Goal: Manage account settings

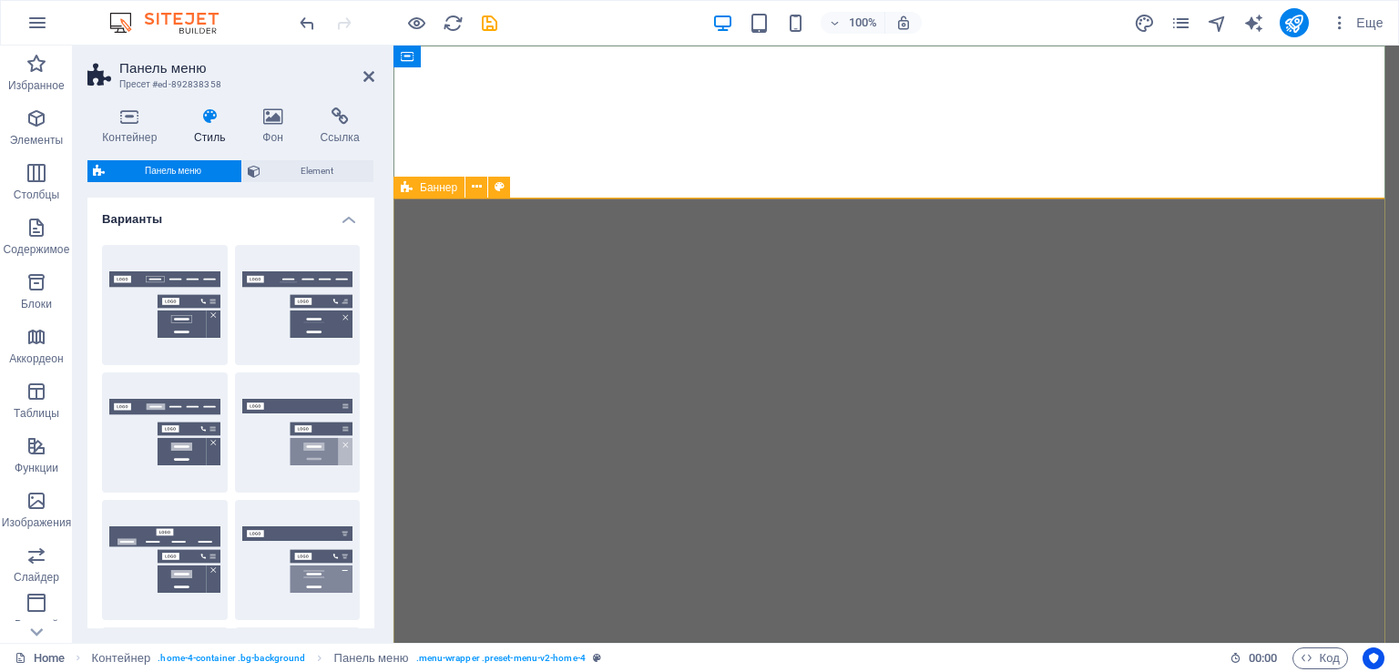
select select "vw"
select select "rem"
select select "vw"
select select "hover_border"
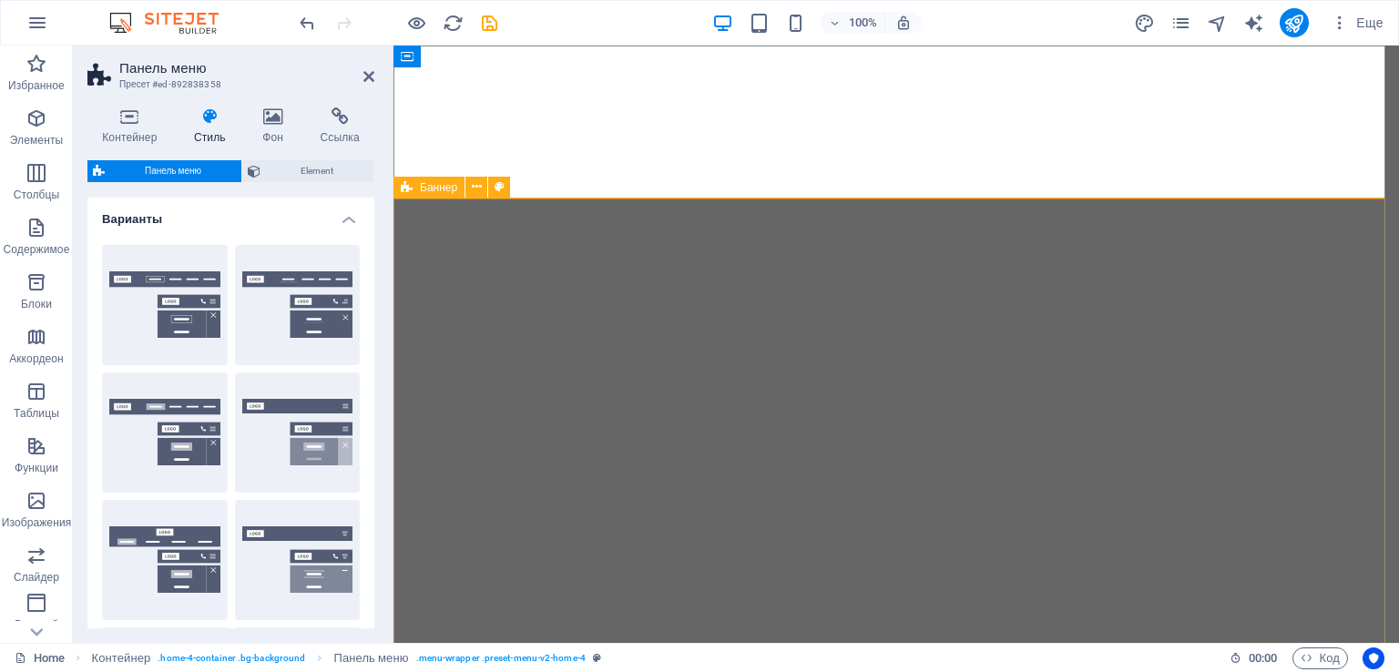
select select "px"
select select "rem"
select select "link-special-font"
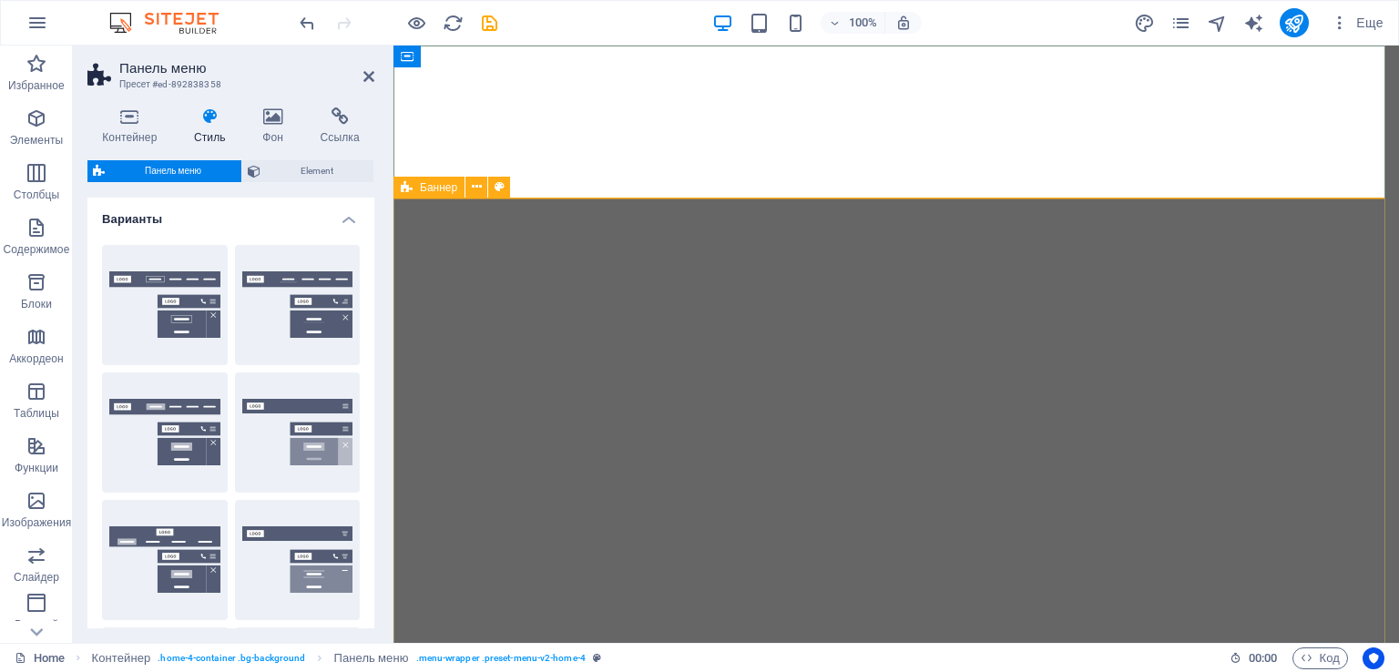
select select "rem"
select select "400"
select select "px"
select select "preset-menu-v2-home-4"
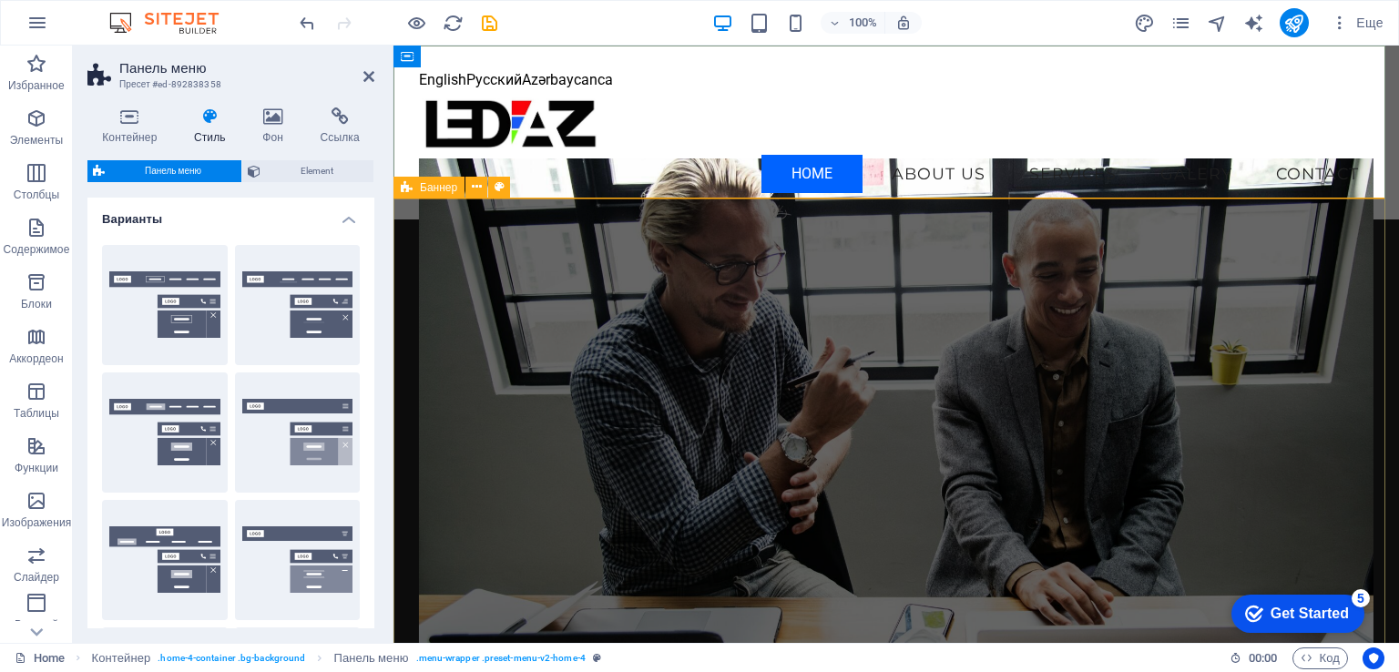
scroll to position [1319, 0]
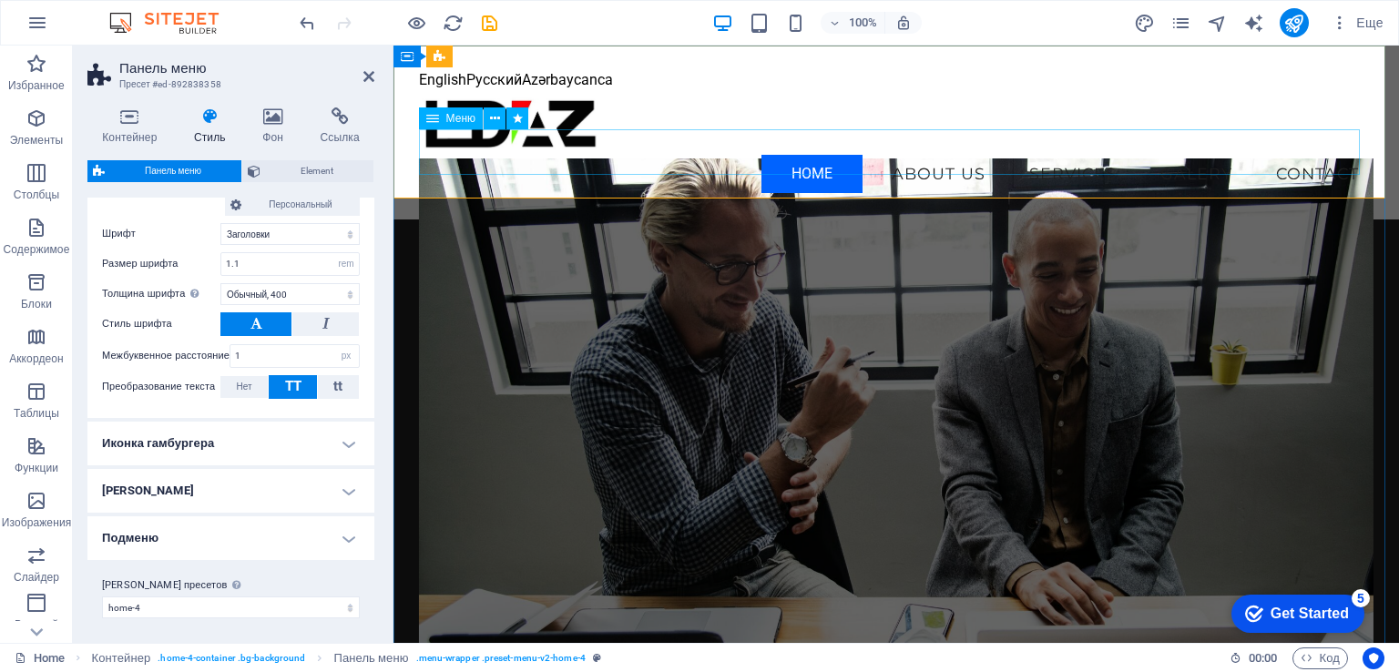
click at [1073, 161] on nav "Home About Us Services Galery Contact" at bounding box center [897, 174] width 956 height 46
click at [1071, 158] on nav "Home About Us Services Galery Contact" at bounding box center [897, 174] width 956 height 46
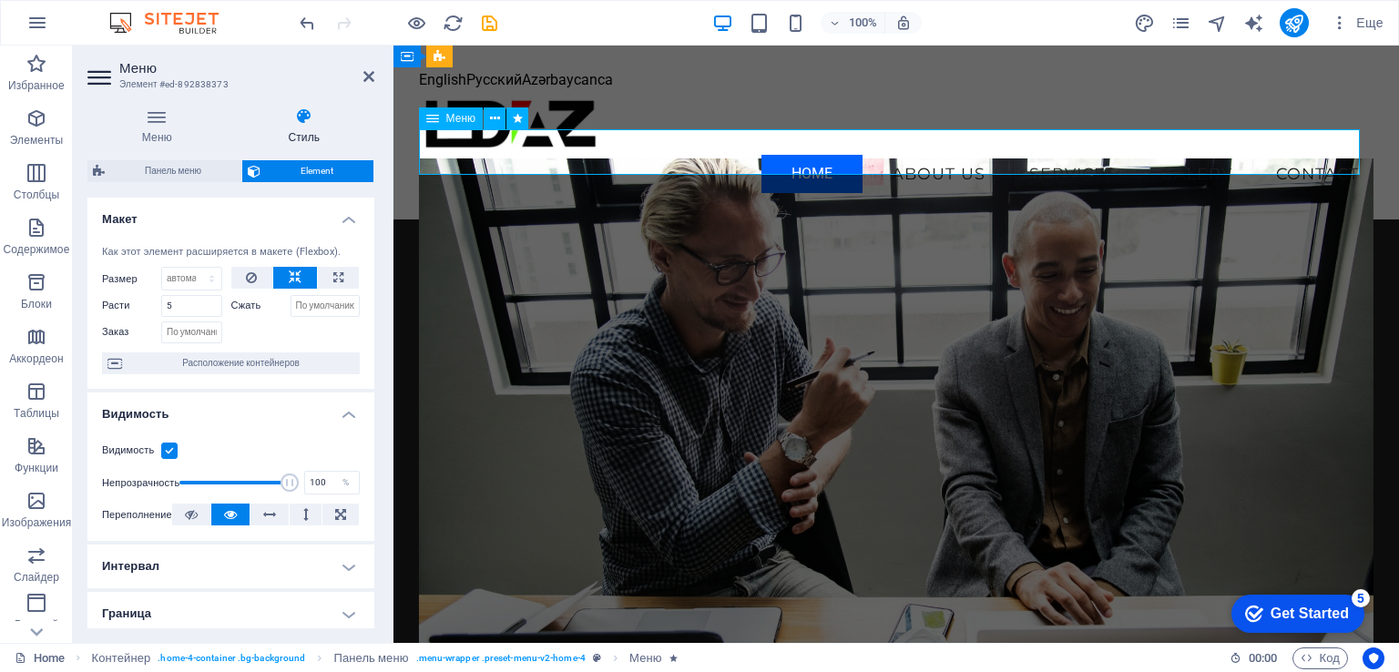
click at [1071, 158] on nav "Home About Us Services Galery Contact" at bounding box center [897, 174] width 956 height 46
click at [1068, 158] on nav "Home About Us Services Galery Contact" at bounding box center [897, 174] width 956 height 46
click at [492, 118] on icon at bounding box center [495, 118] width 10 height 19
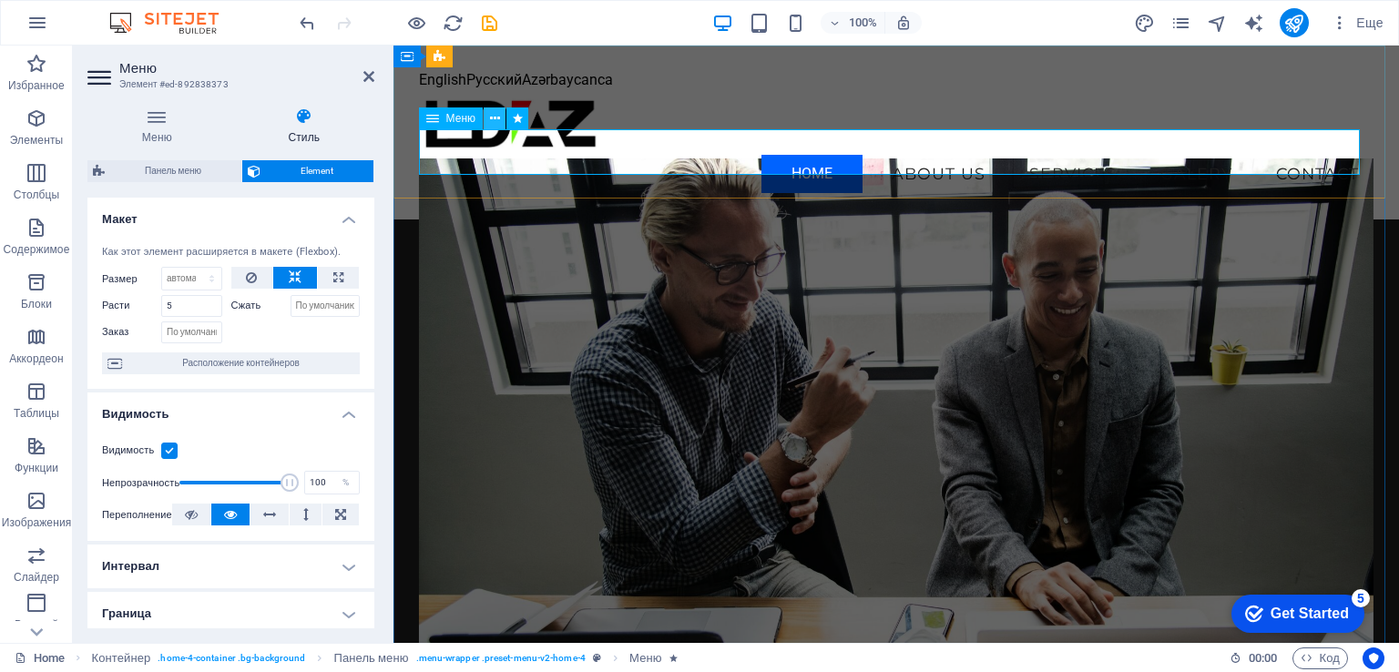
click at [492, 118] on icon at bounding box center [495, 118] width 10 height 19
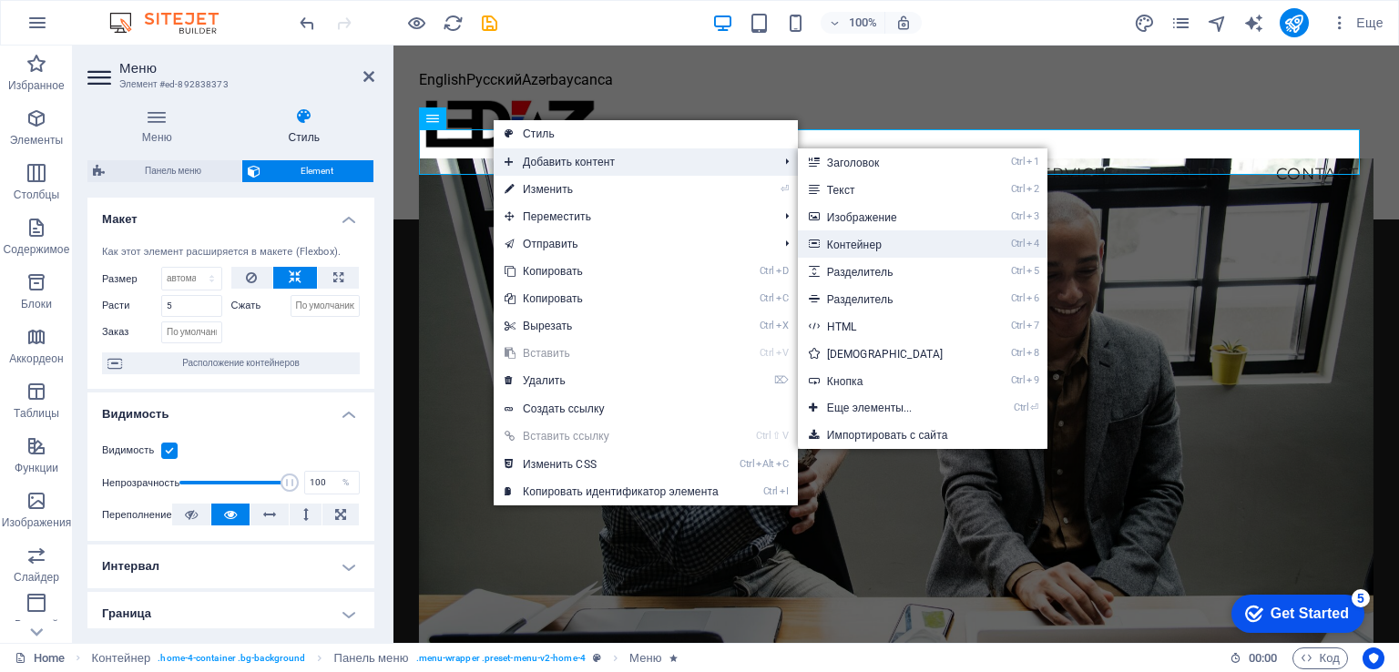
click at [875, 245] on link "Ctrl 4 Контейнер" at bounding box center [889, 243] width 182 height 27
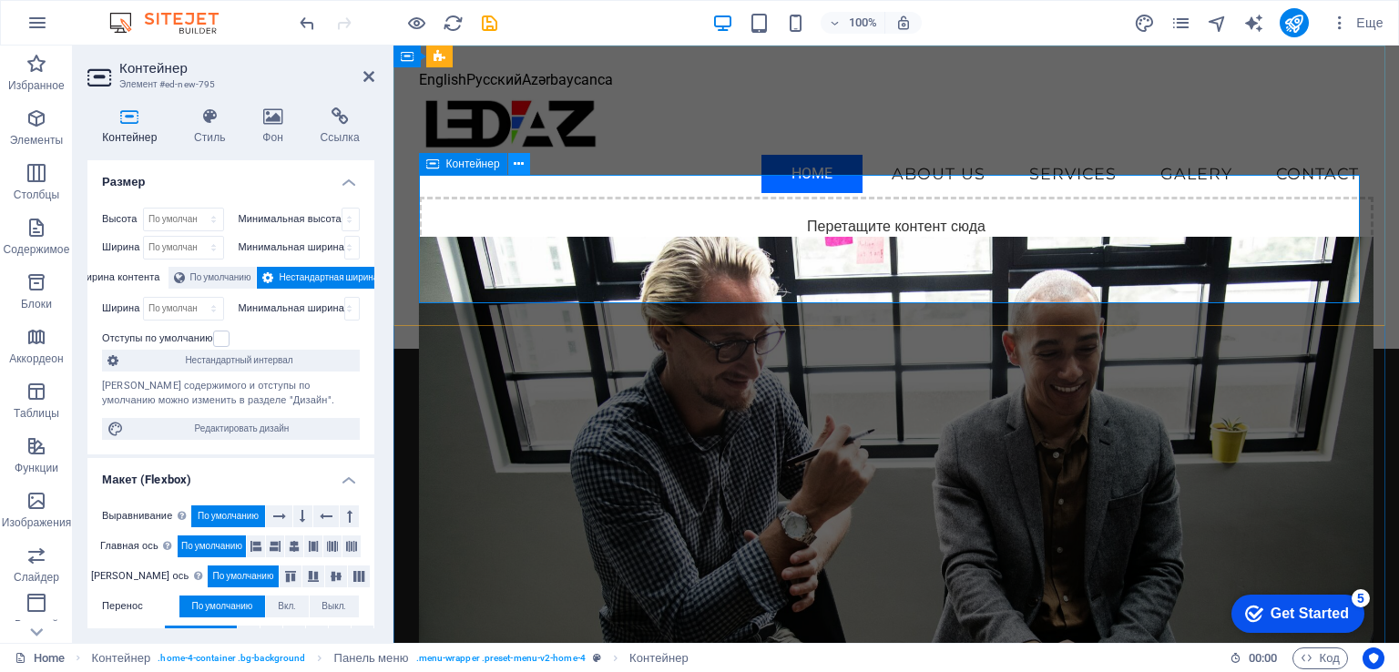
click at [521, 169] on icon at bounding box center [519, 164] width 10 height 19
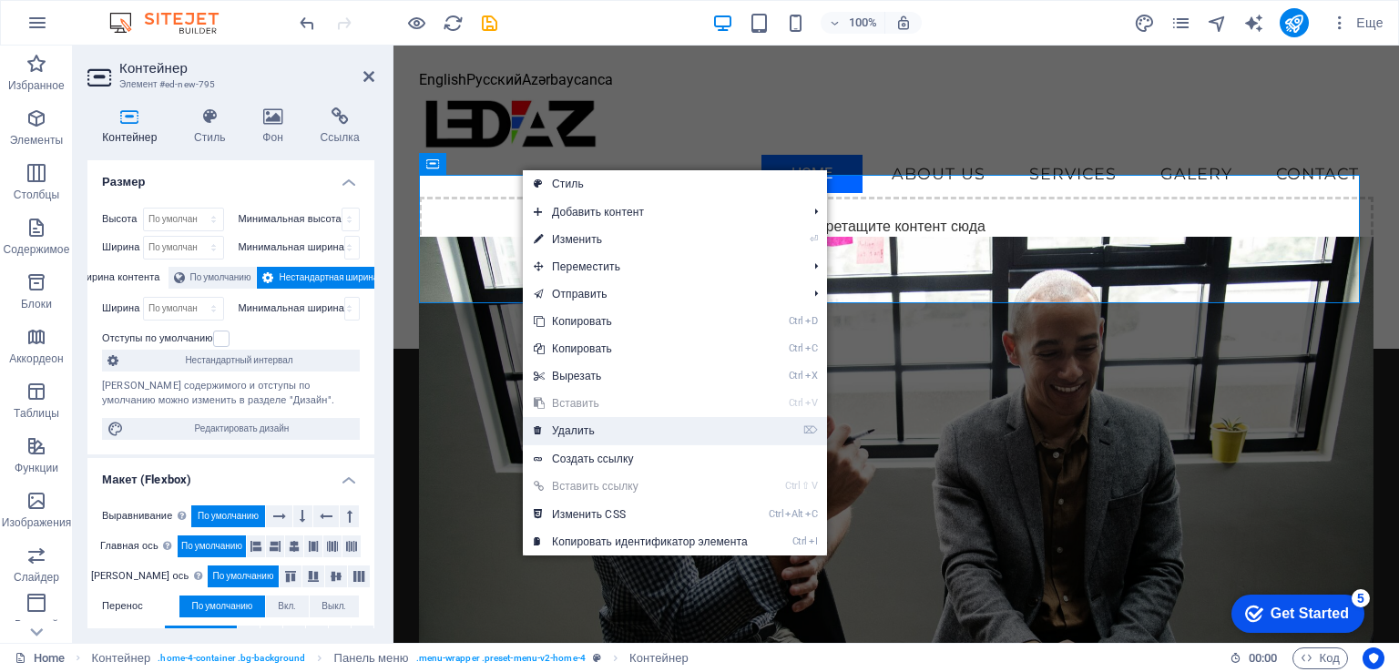
click at [570, 432] on link "⌦ Удалить" at bounding box center [641, 430] width 236 height 27
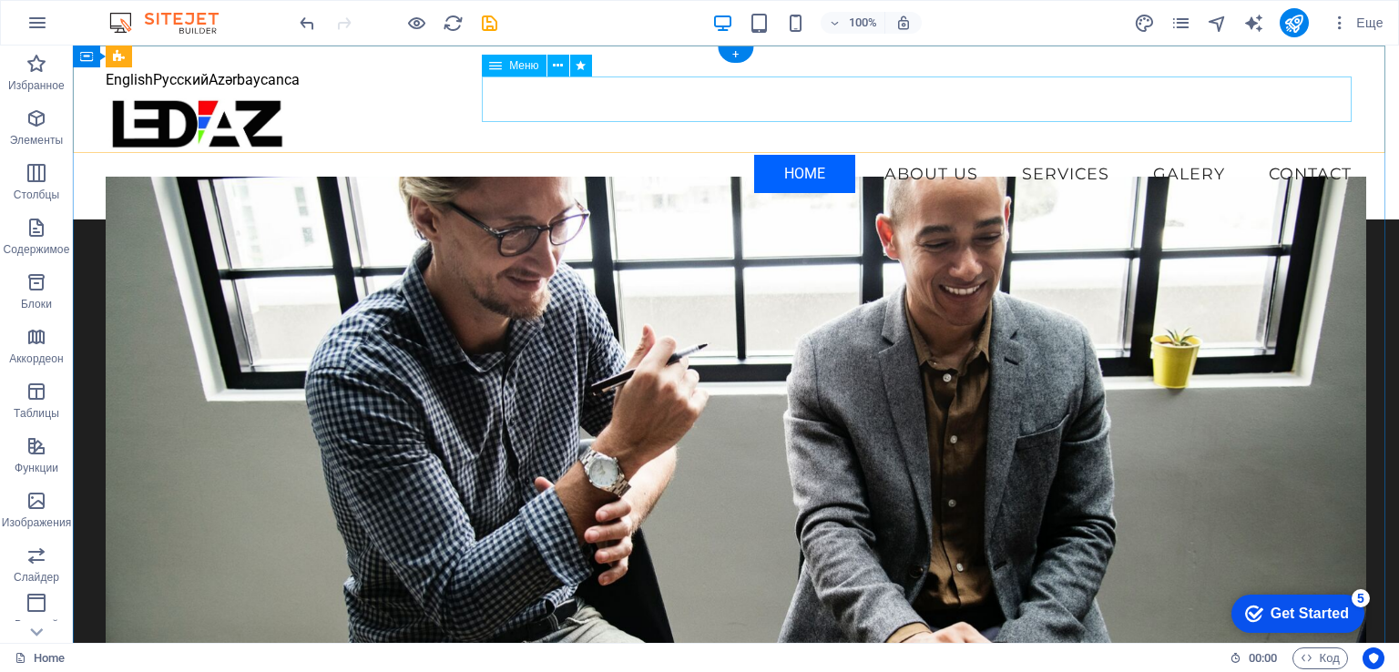
click at [1039, 151] on nav "Home About Us Services Galery Contact" at bounding box center [736, 174] width 1260 height 46
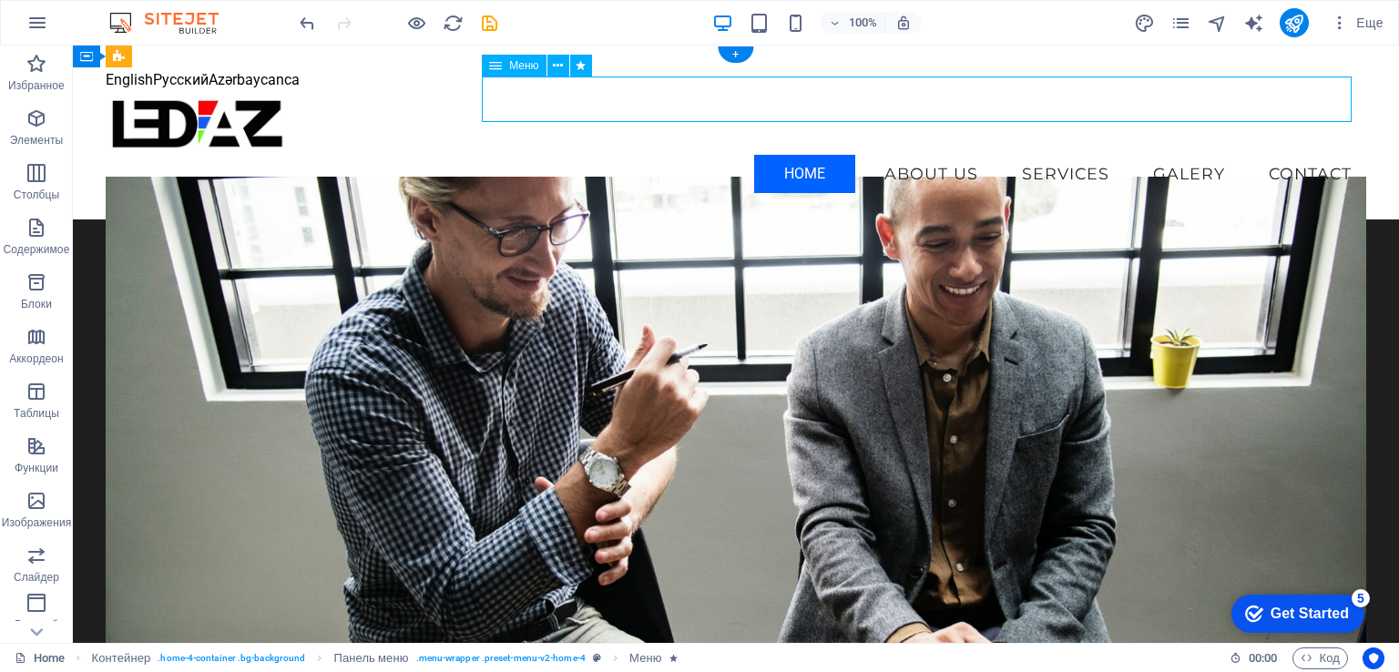
click at [1035, 151] on nav "Home About Us Services Galery Contact" at bounding box center [736, 174] width 1260 height 46
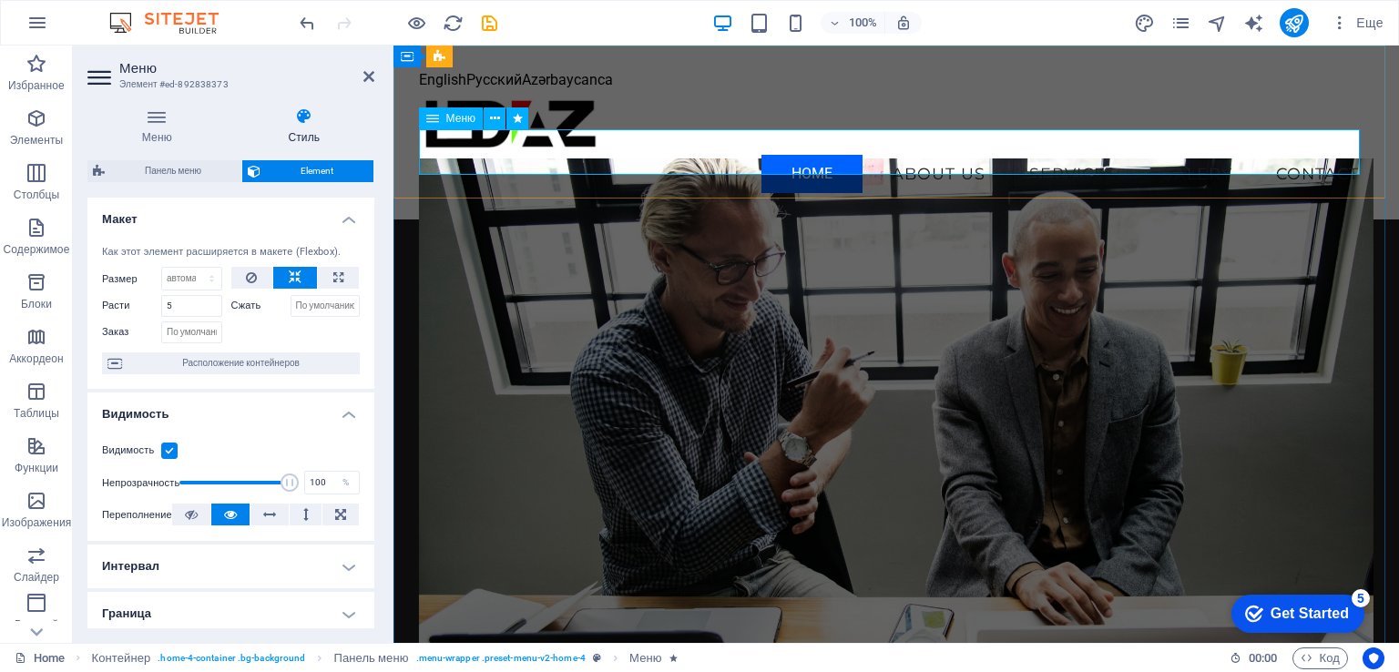
click at [1034, 151] on nav "Home About Us Services Galery Contact" at bounding box center [897, 174] width 956 height 46
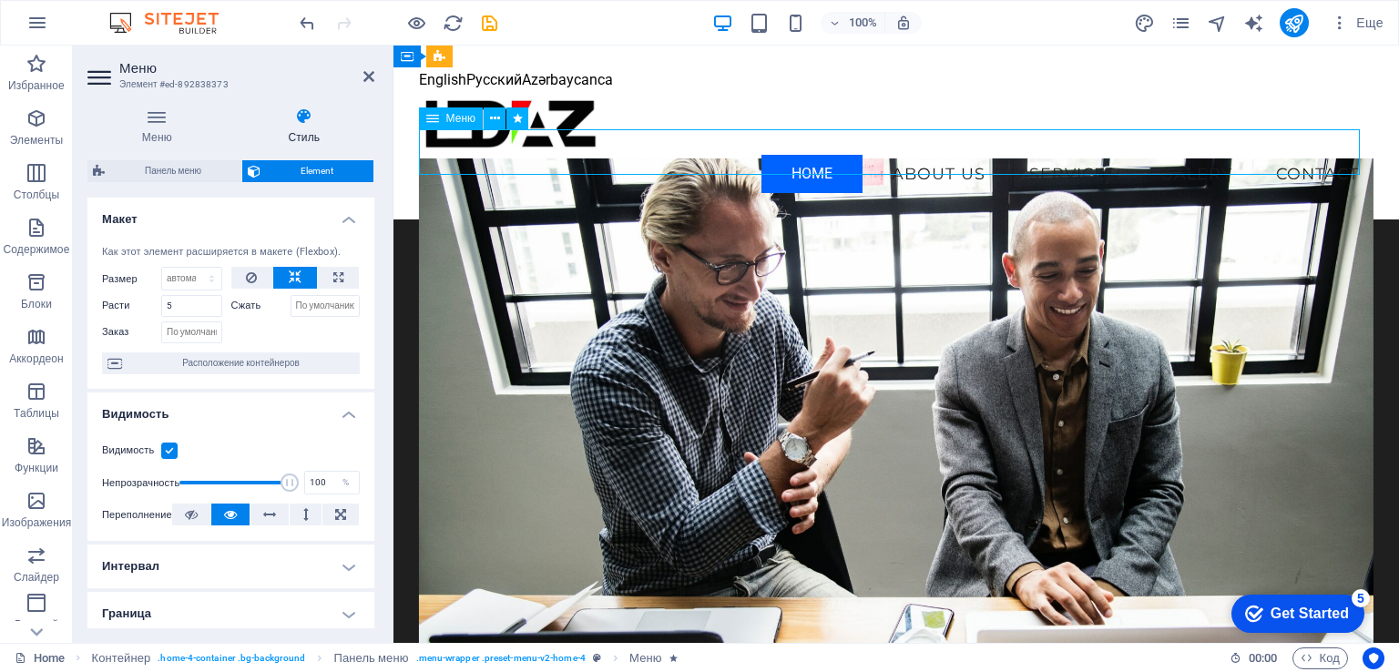
click at [1060, 151] on nav "Home About Us Services Galery Contact" at bounding box center [897, 174] width 956 height 46
click at [1057, 159] on nav "Home About Us Services Galery Contact" at bounding box center [897, 174] width 956 height 46
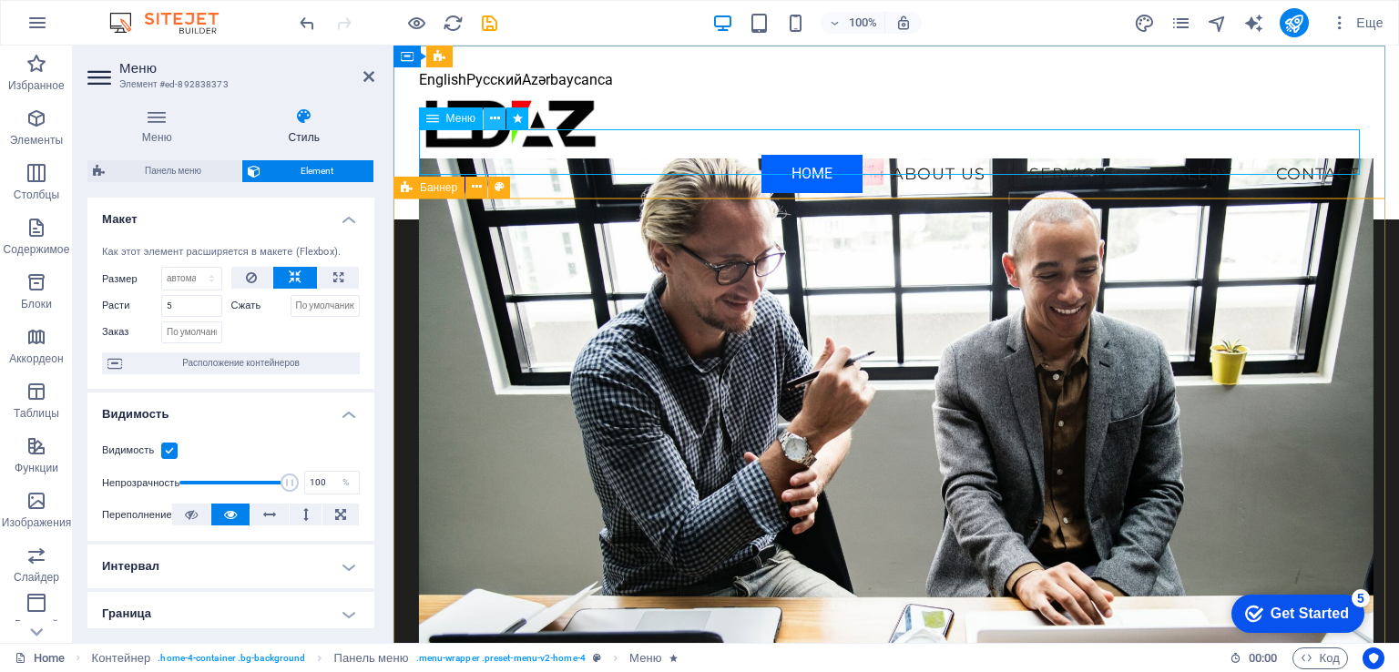
click at [492, 121] on icon at bounding box center [495, 118] width 10 height 19
click at [1047, 160] on nav "Home About Us Services Galery Contact" at bounding box center [897, 174] width 956 height 46
click at [30, 25] on icon "button" at bounding box center [37, 23] width 22 height 22
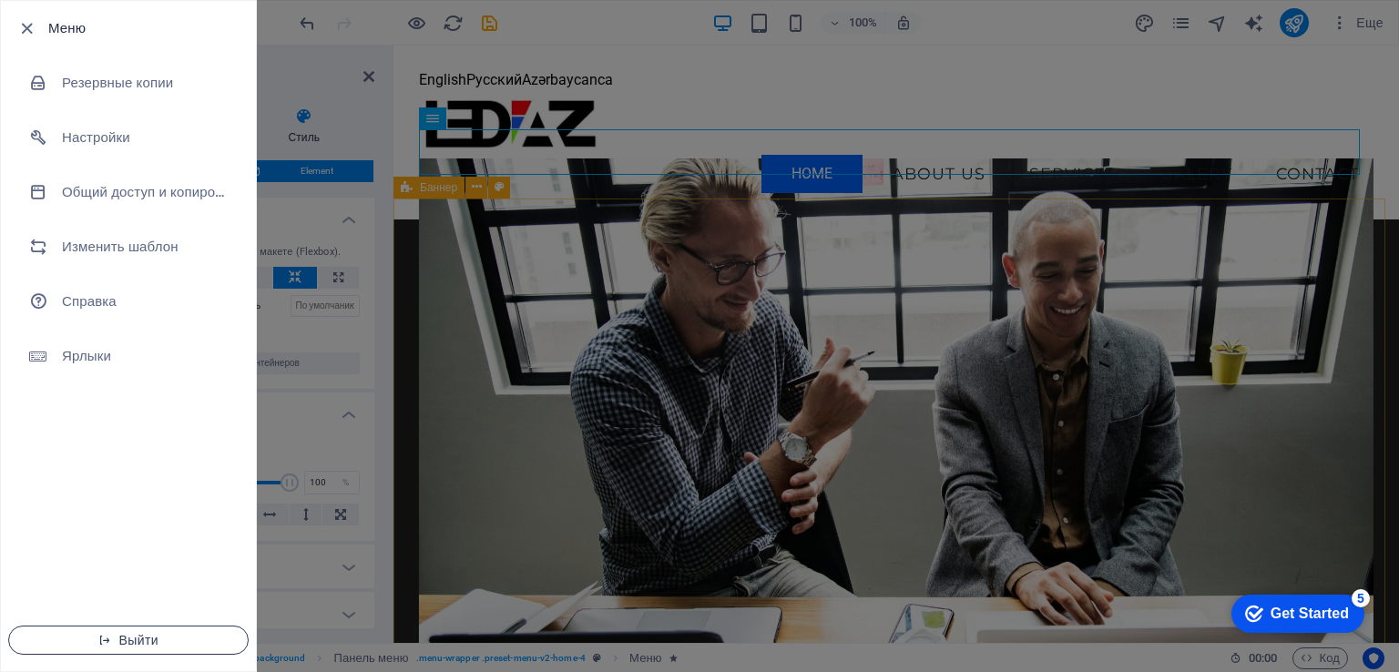
click at [149, 641] on span "Выйти" at bounding box center [129, 640] width 210 height 15
